Goal: Check status: Check status

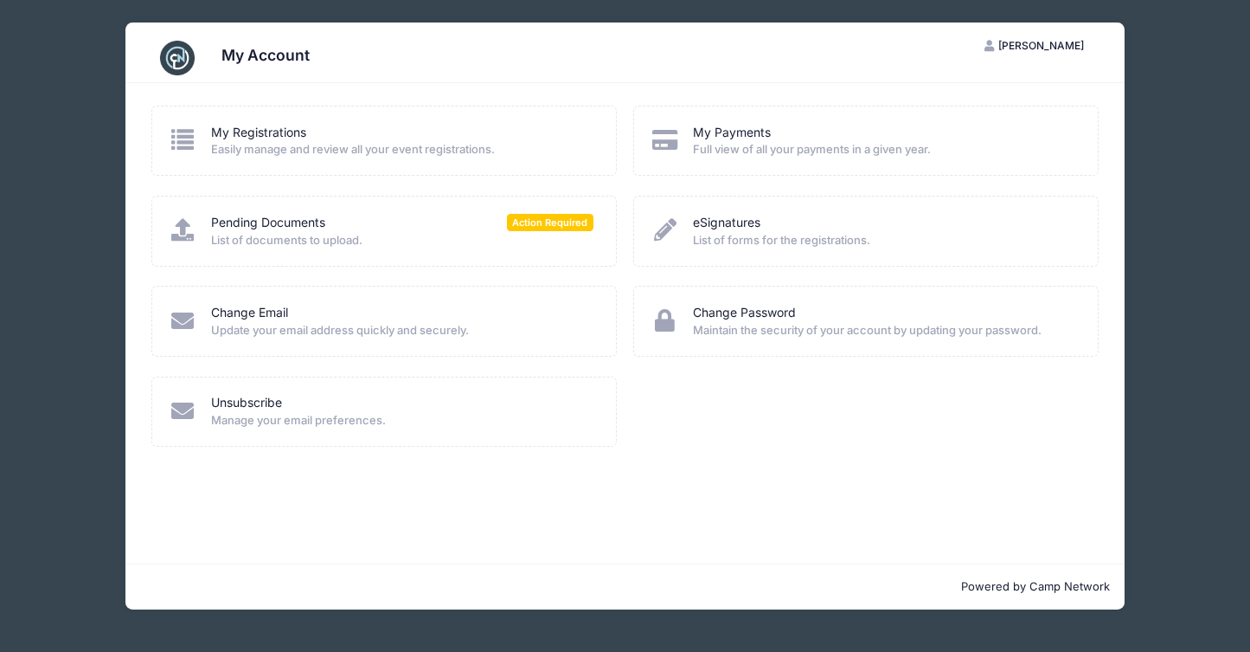
click at [532, 235] on span "List of documents to upload." at bounding box center [402, 240] width 382 height 17
click at [538, 228] on span "Action Required" at bounding box center [550, 222] width 87 height 16
click at [583, 228] on span "Action Required" at bounding box center [550, 222] width 87 height 16
click at [230, 221] on link "Pending Documents" at bounding box center [268, 223] width 114 height 18
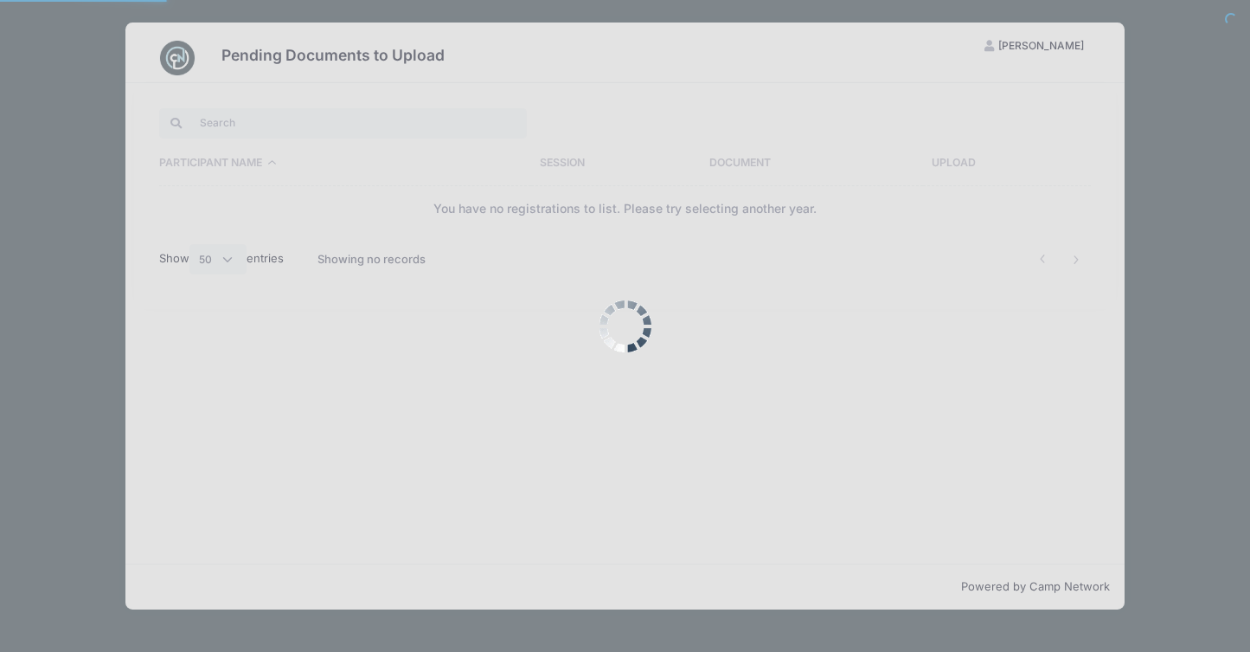
select select "50"
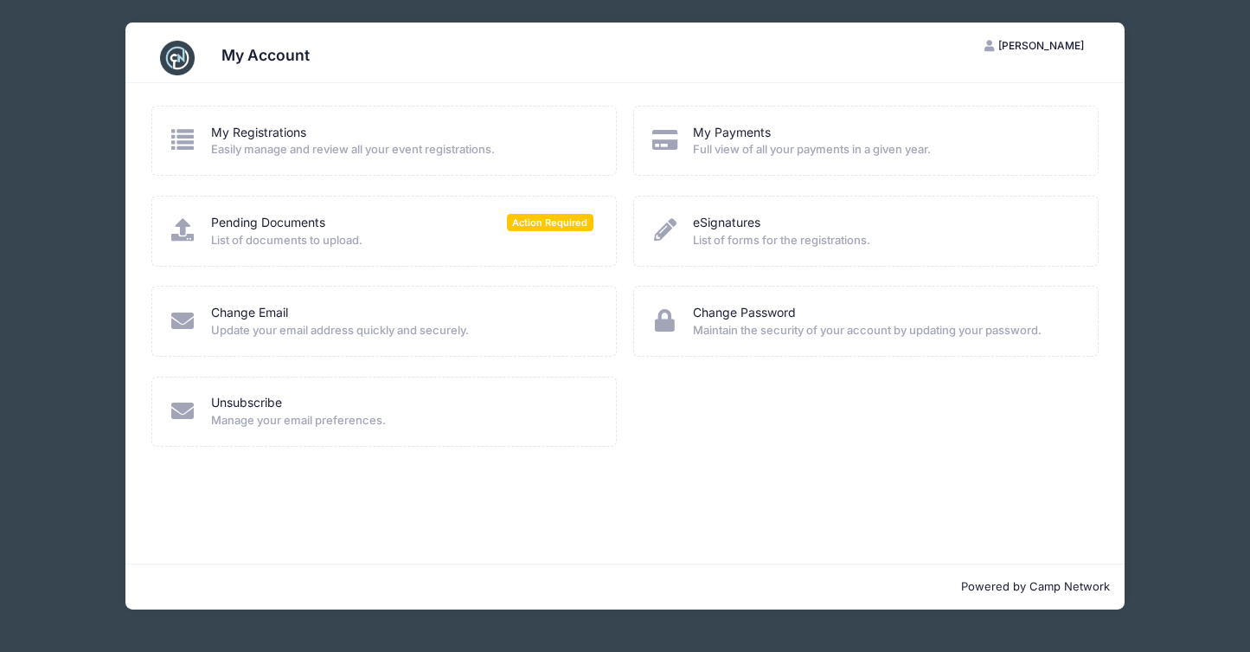
click at [260, 141] on span "Easily manage and review all your event registrations." at bounding box center [402, 149] width 382 height 17
click at [242, 132] on link "My Registrations" at bounding box center [258, 133] width 95 height 18
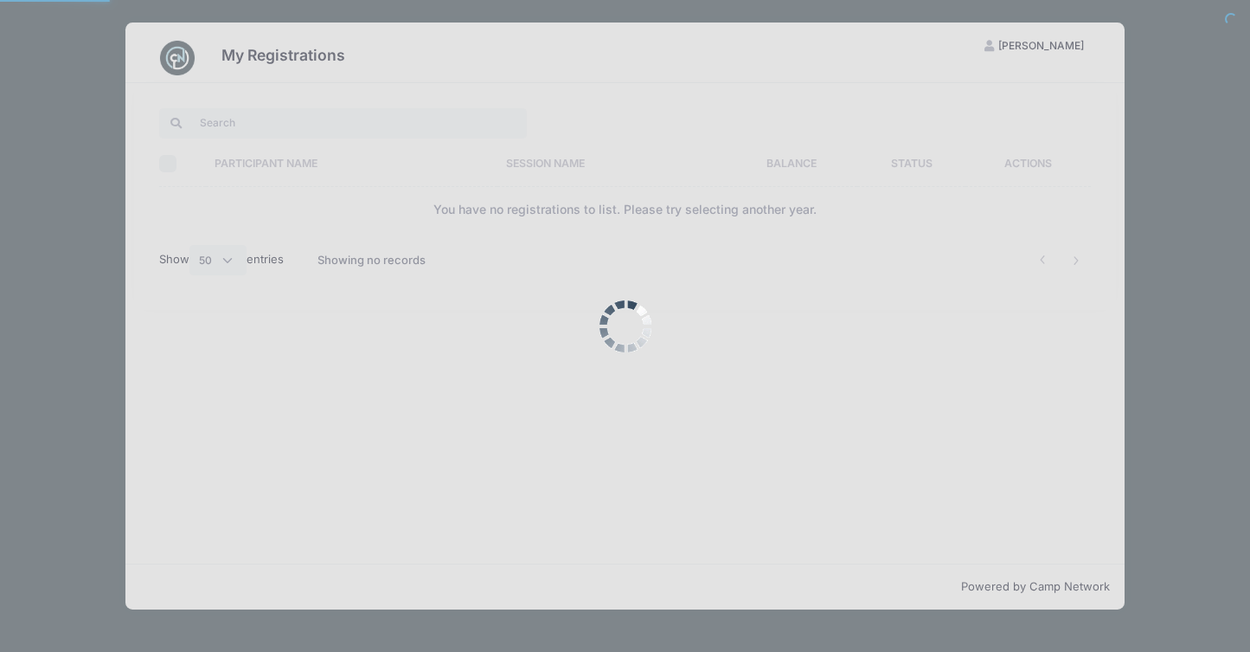
select select "50"
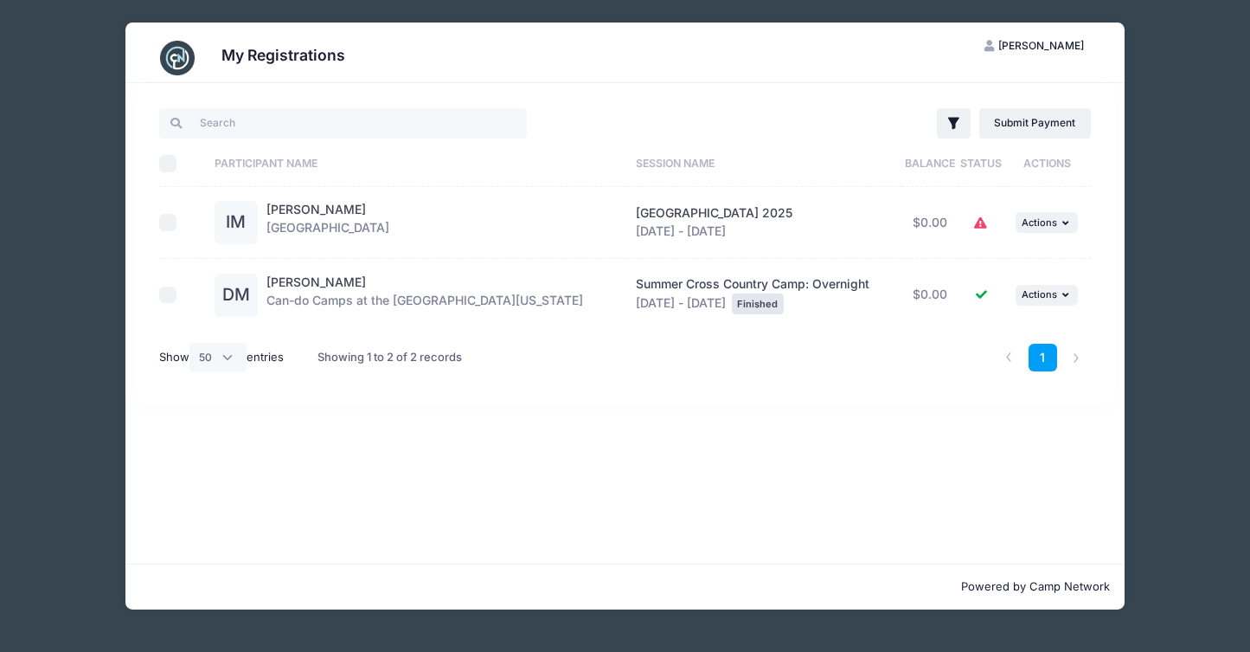
click at [980, 219] on td at bounding box center [982, 223] width 46 height 73
click at [974, 223] on icon at bounding box center [981, 223] width 14 height 0
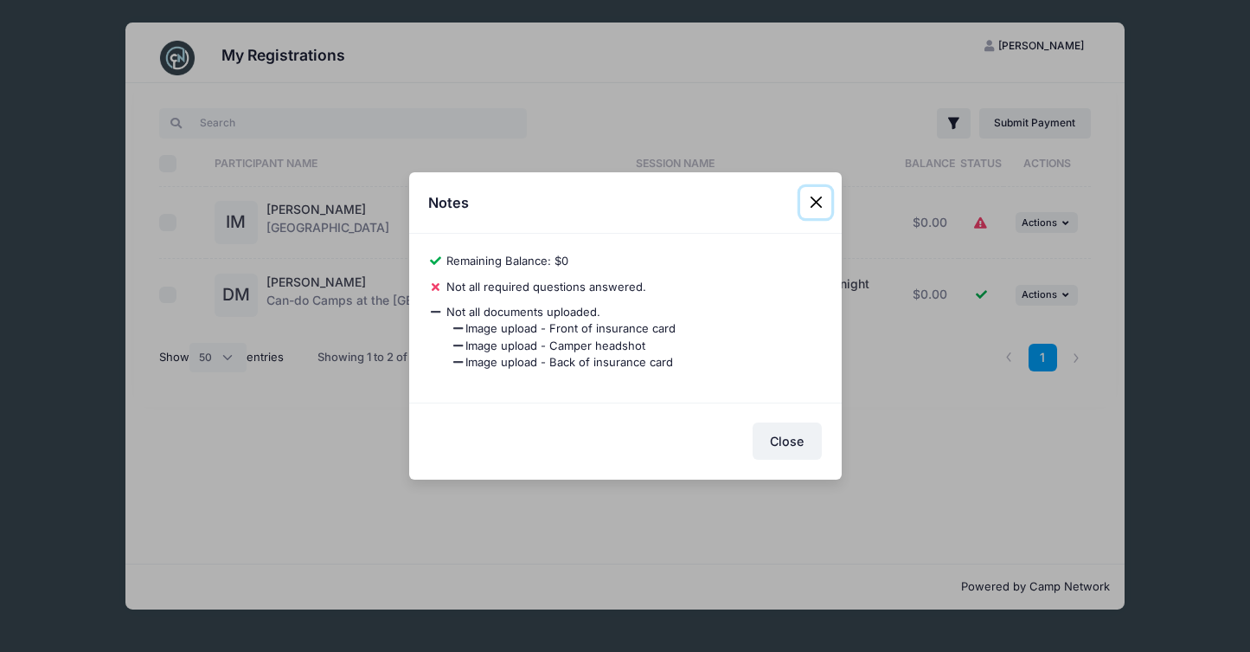
click at [817, 206] on button "Close" at bounding box center [815, 202] width 31 height 31
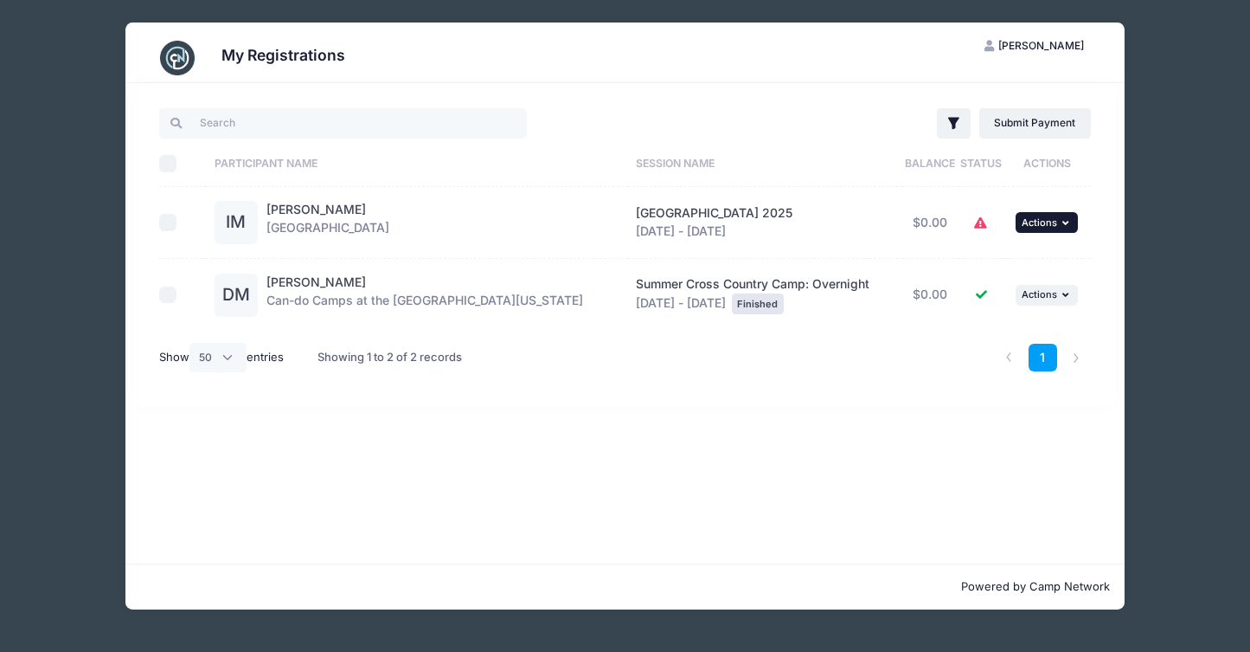
click at [1063, 220] on icon "button" at bounding box center [1068, 223] width 10 height 10
click at [1015, 254] on link "View Registration" at bounding box center [988, 260] width 157 height 33
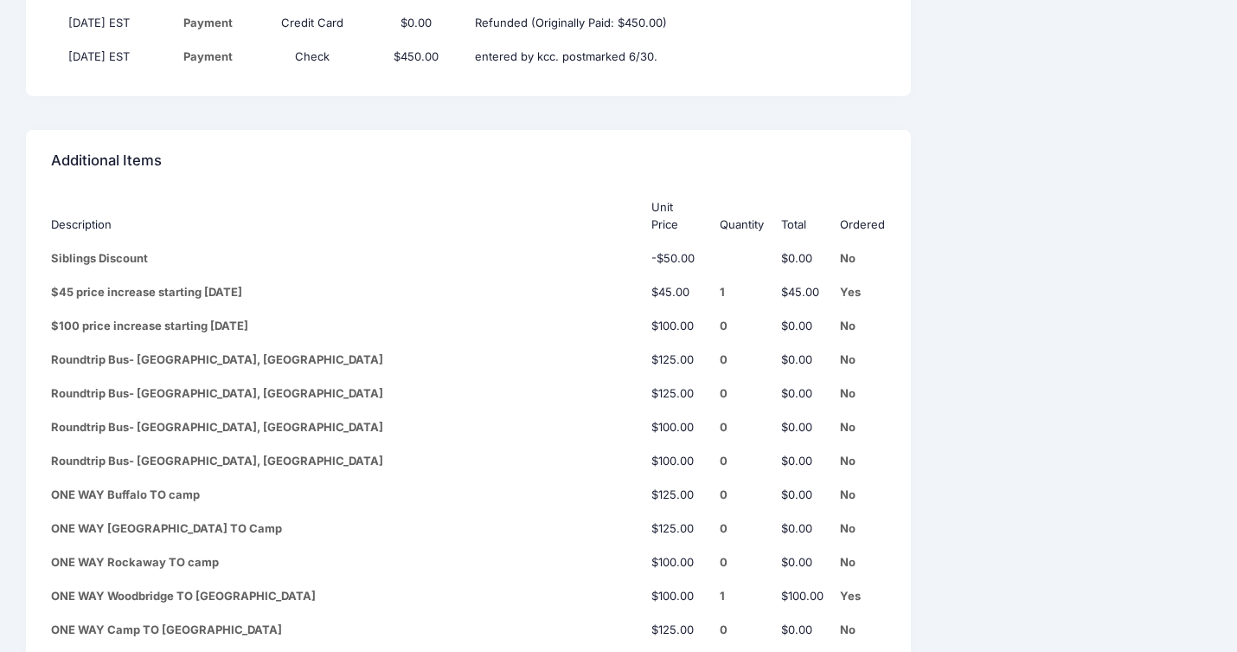
scroll to position [7914, 0]
